Goal: Information Seeking & Learning: Compare options

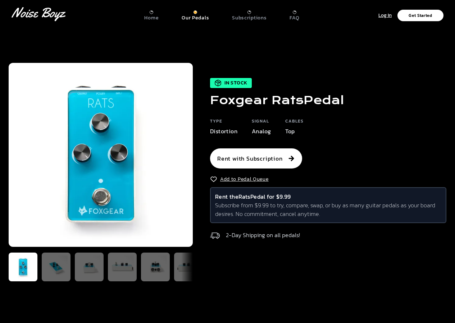
click at [197, 13] on div at bounding box center [195, 12] width 4 height 4
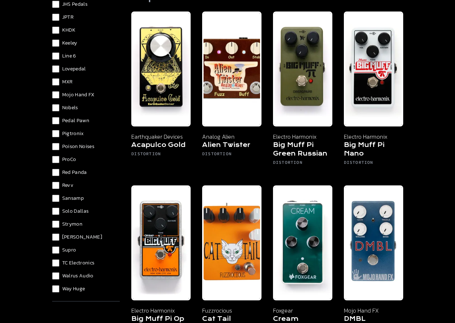
scroll to position [75, 0]
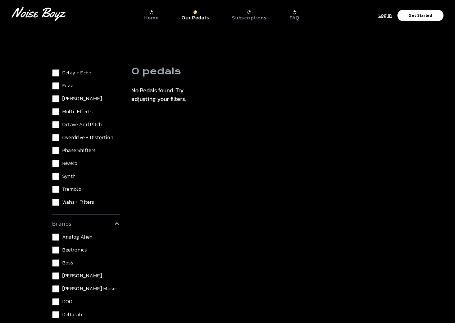
scroll to position [108, 0]
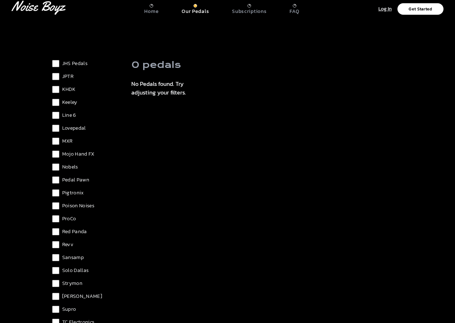
scroll to position [29, 0]
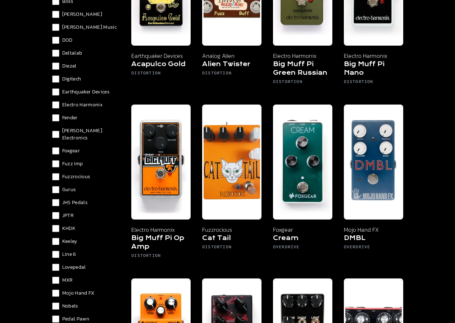
scroll to position [252, 0]
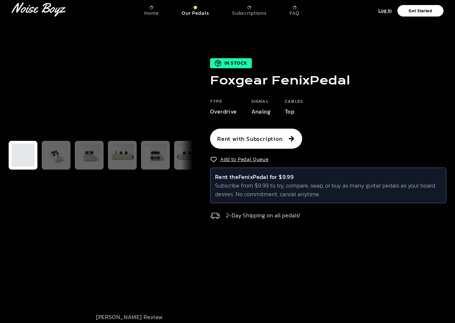
scroll to position [6, 0]
